Goal: Navigation & Orientation: Find specific page/section

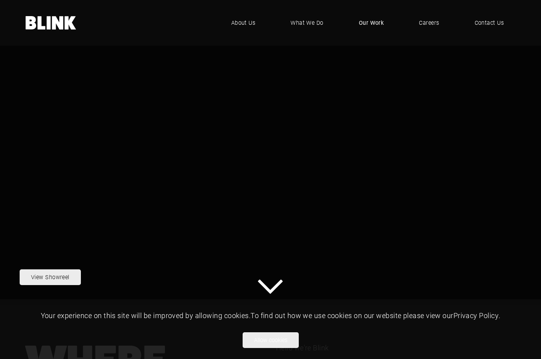
click at [370, 22] on span "Our Work" at bounding box center [371, 22] width 25 height 9
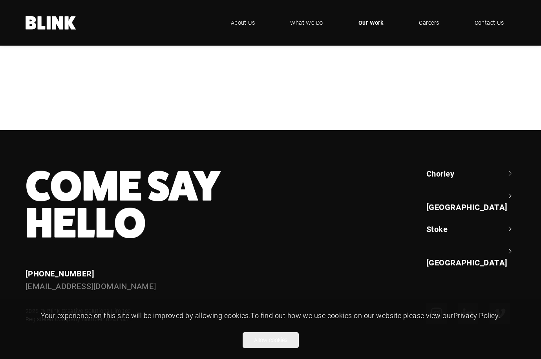
scroll to position [314, 0]
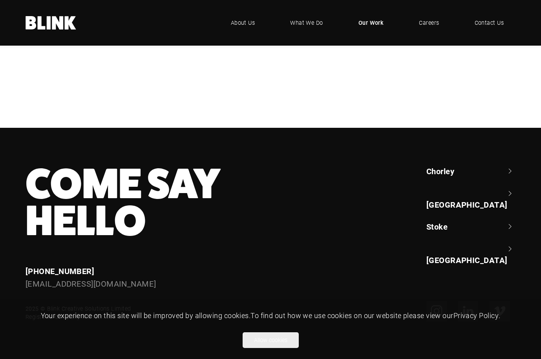
click at [0, 0] on div "Cottage Delight" at bounding box center [0, 0] width 0 height 0
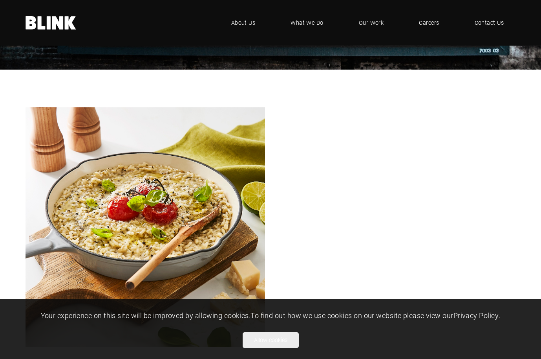
scroll to position [1611, 0]
